Goal: Information Seeking & Learning: Learn about a topic

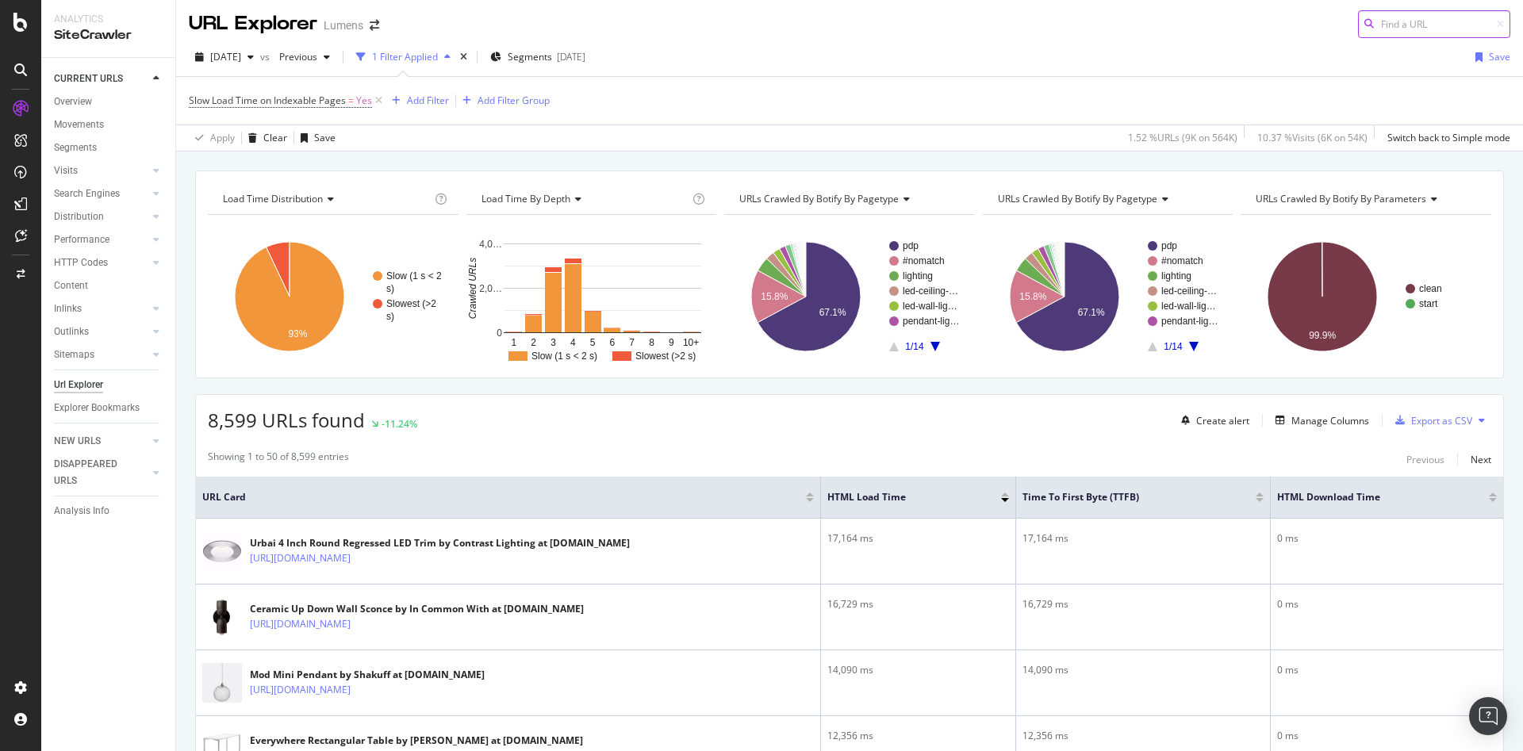
scroll to position [2, 0]
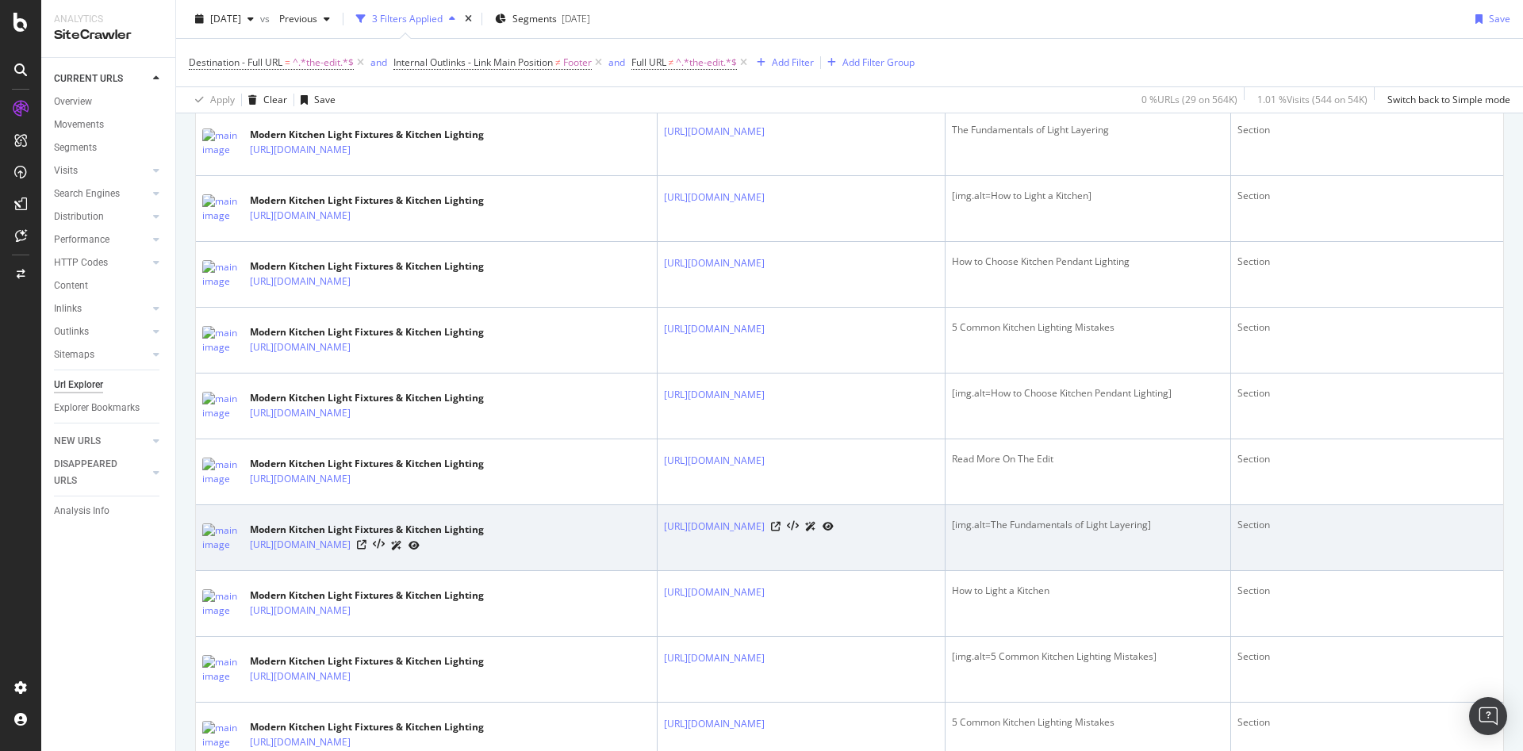
scroll to position [3125, 0]
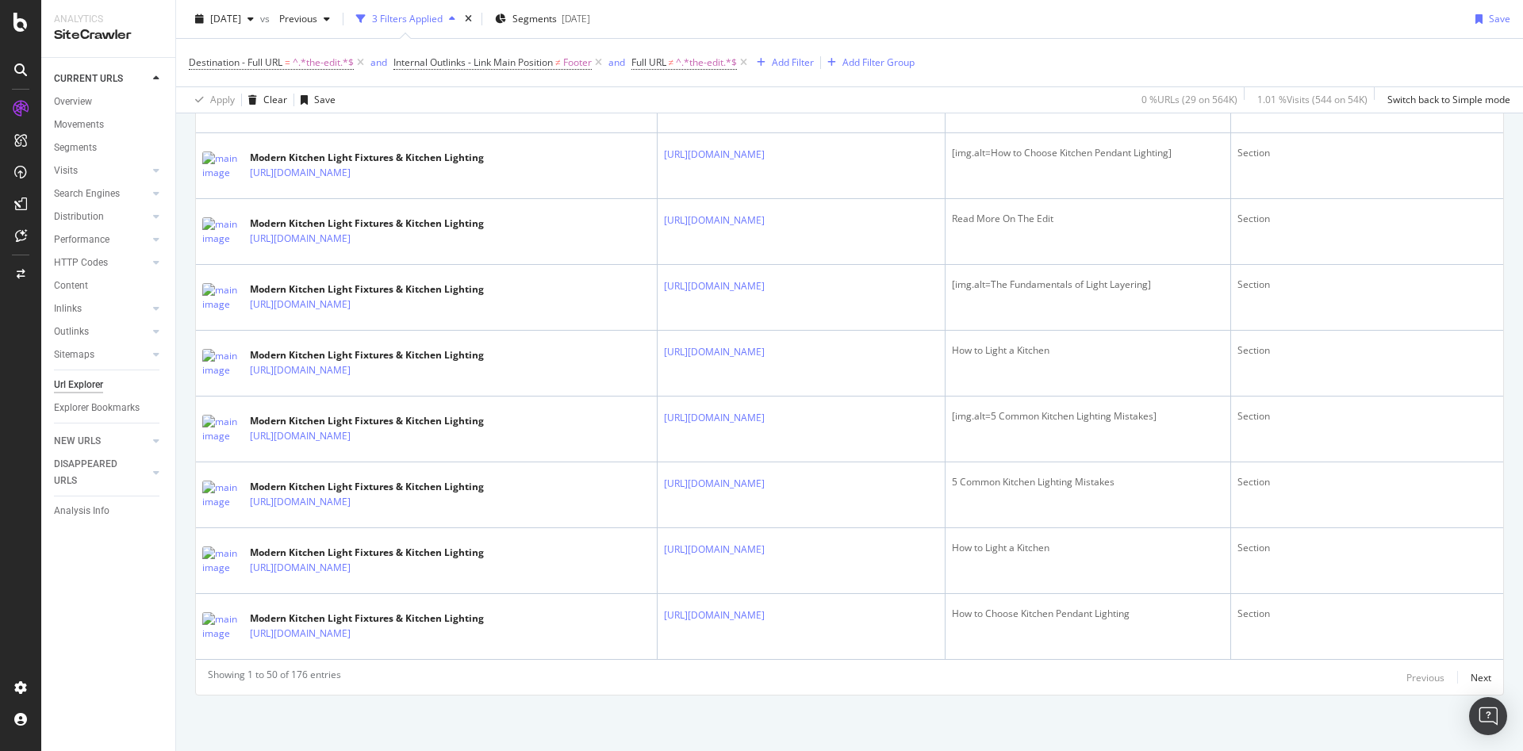
click at [1473, 682] on div "Showing 1 to 50 of 176 entries Previous Next" at bounding box center [849, 677] width 1307 height 19
click at [1470, 671] on div "Next" at bounding box center [1480, 677] width 21 height 13
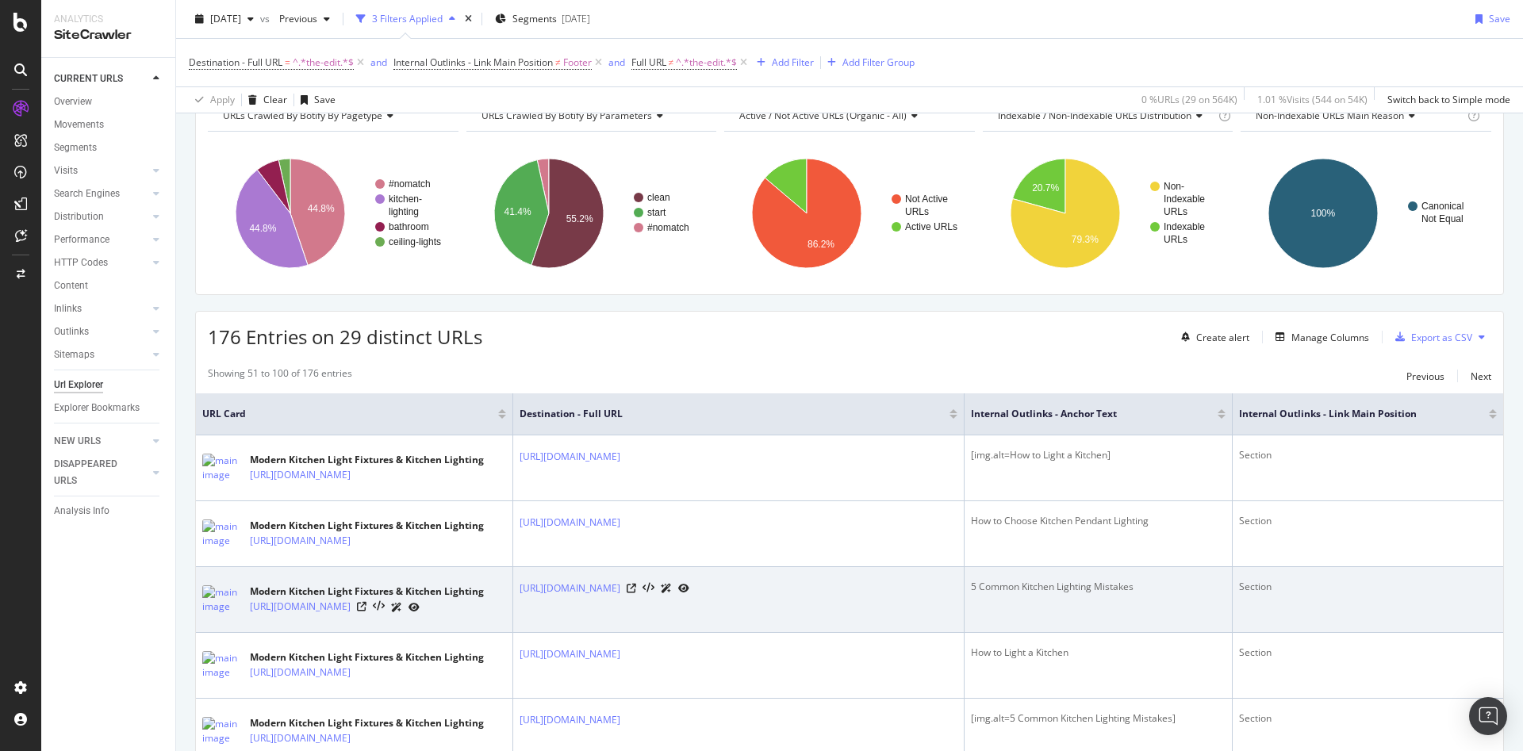
scroll to position [87, 0]
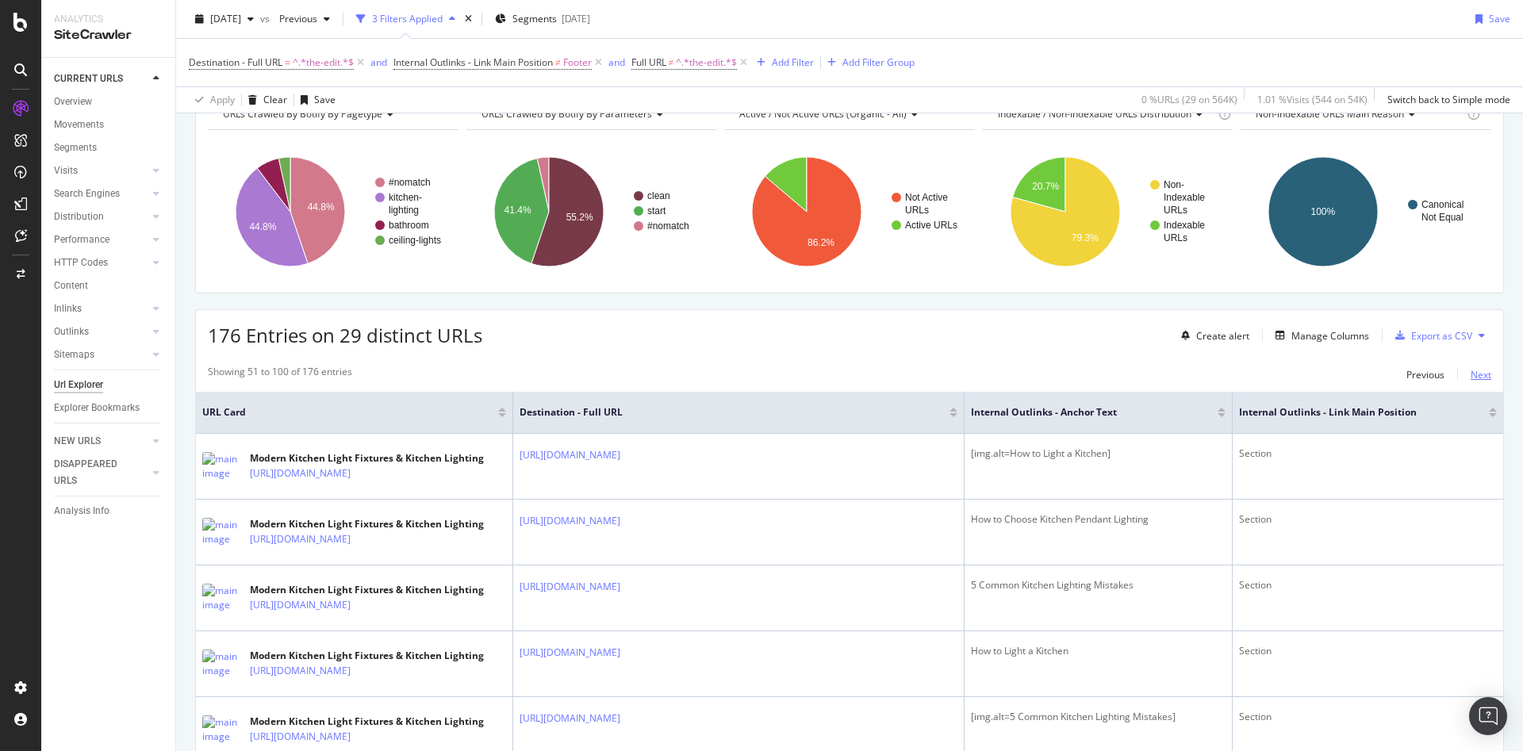
click at [1470, 373] on div "Next" at bounding box center [1480, 374] width 21 height 13
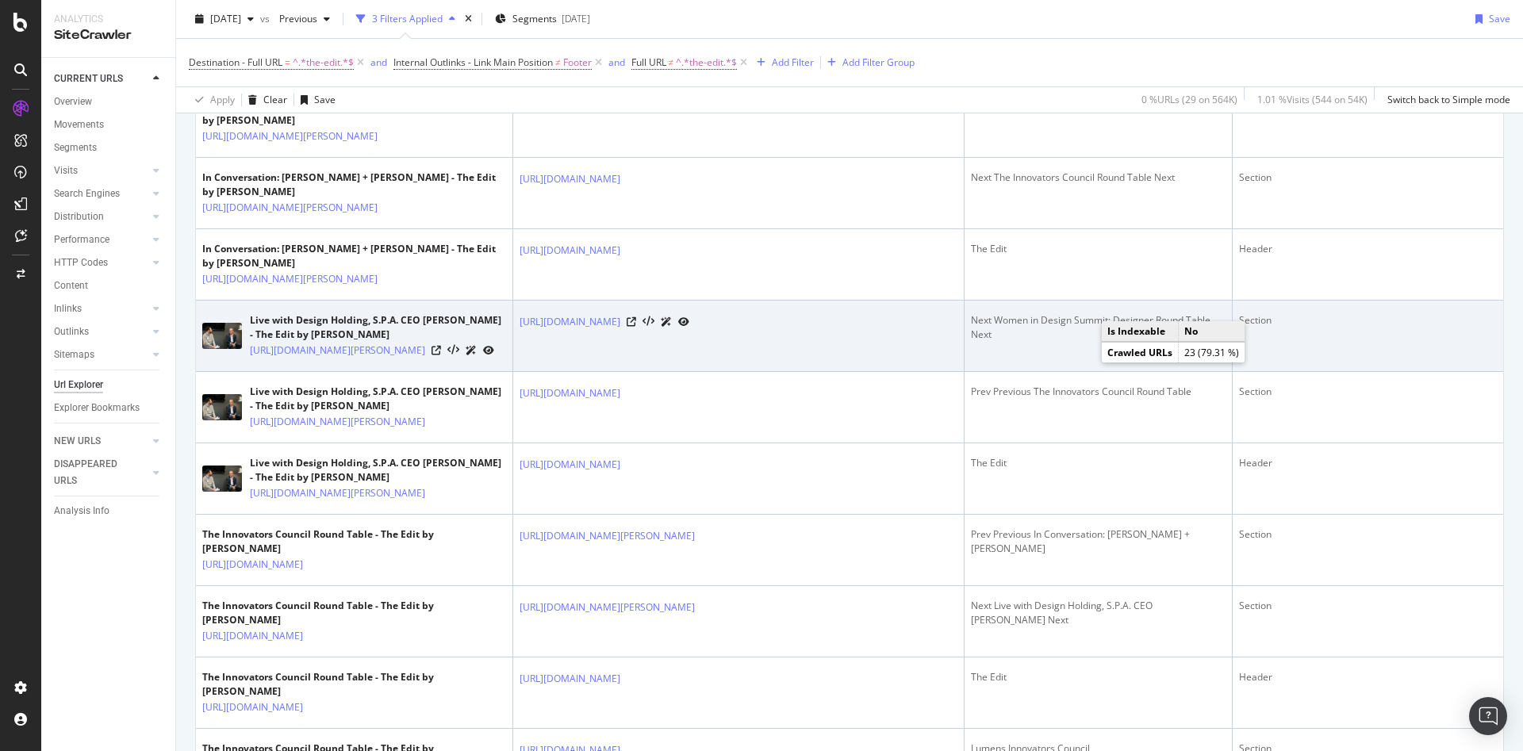
scroll to position [2779, 0]
click at [441, 354] on icon at bounding box center [436, 349] width 10 height 10
